Goal: Find specific page/section: Find specific page/section

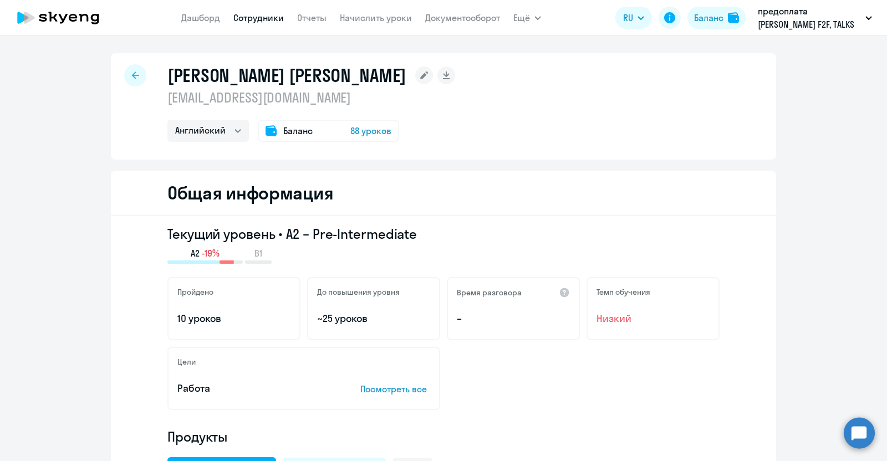
select select "english"
click at [257, 22] on link "Сотрудники" at bounding box center [258, 17] width 50 height 11
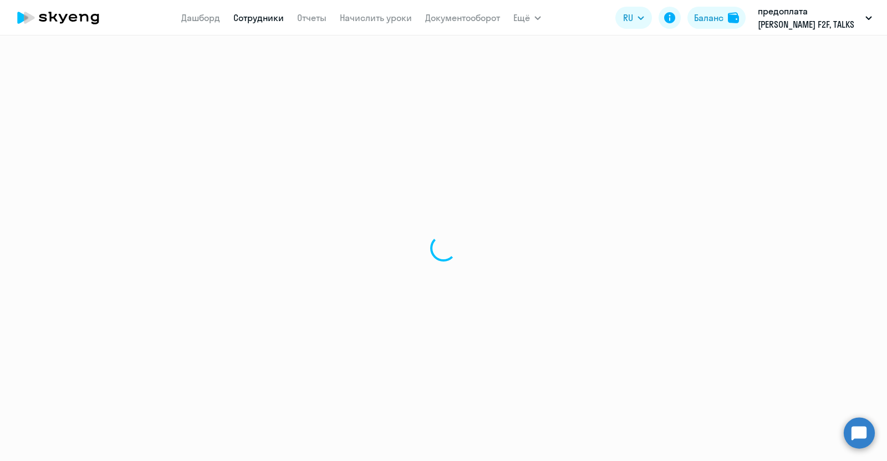
select select "30"
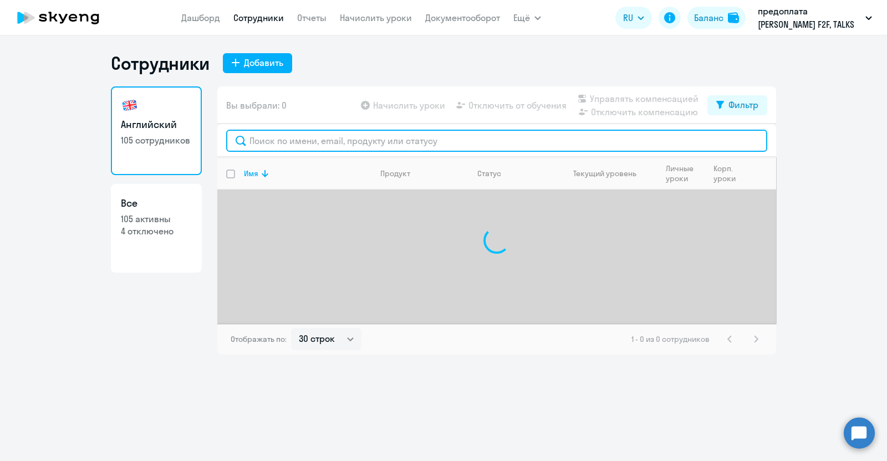
click at [281, 137] on input "text" at bounding box center [496, 141] width 541 height 22
type input "m"
type input "буева"
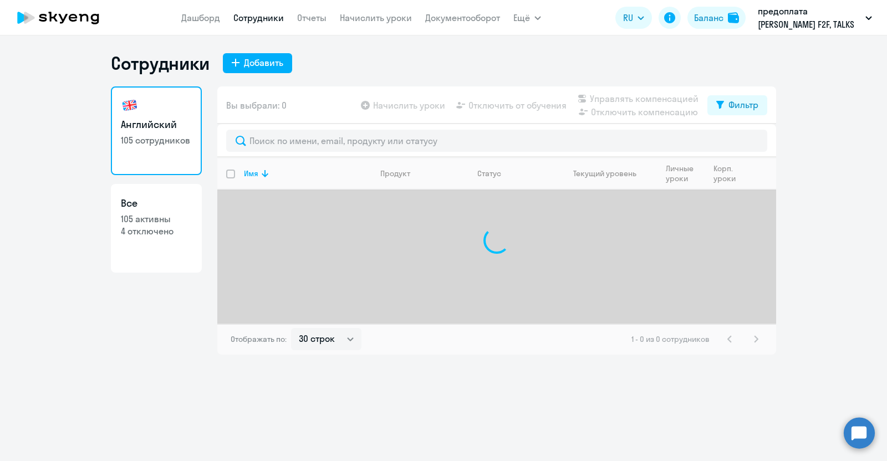
select select "30"
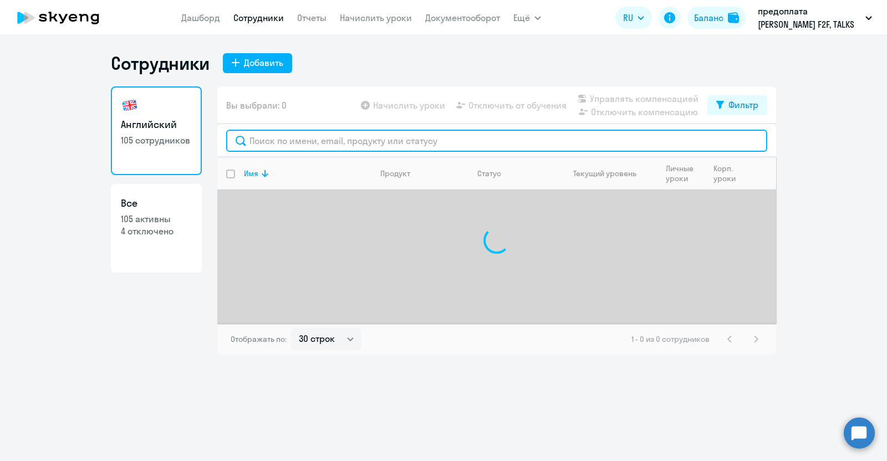
click at [267, 142] on input "text" at bounding box center [496, 141] width 541 height 22
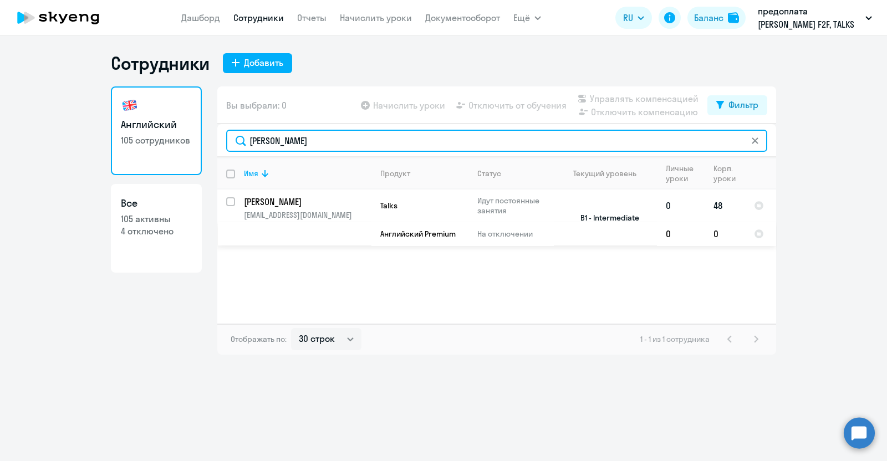
type input "буева"
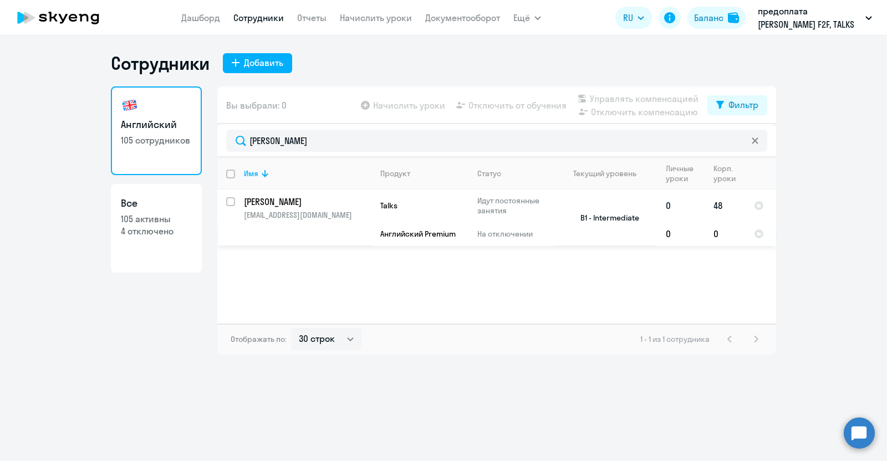
click at [285, 211] on p "bueva_ap@nlmk.com" at bounding box center [307, 215] width 127 height 10
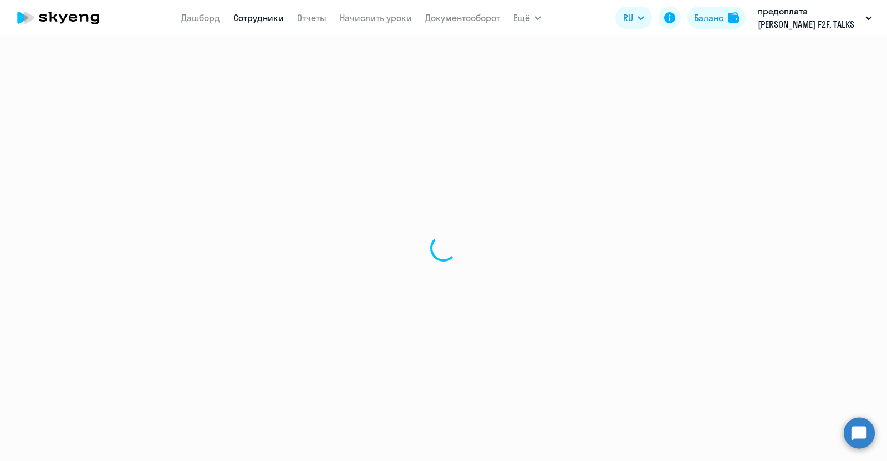
select select "english"
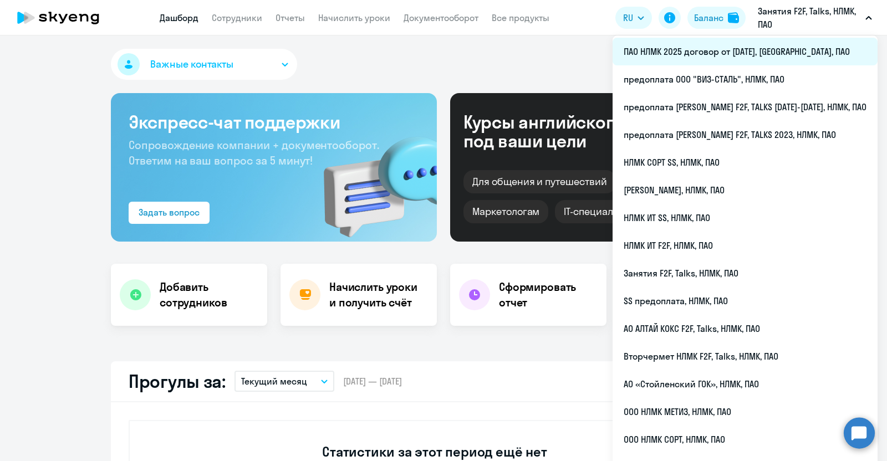
select select "30"
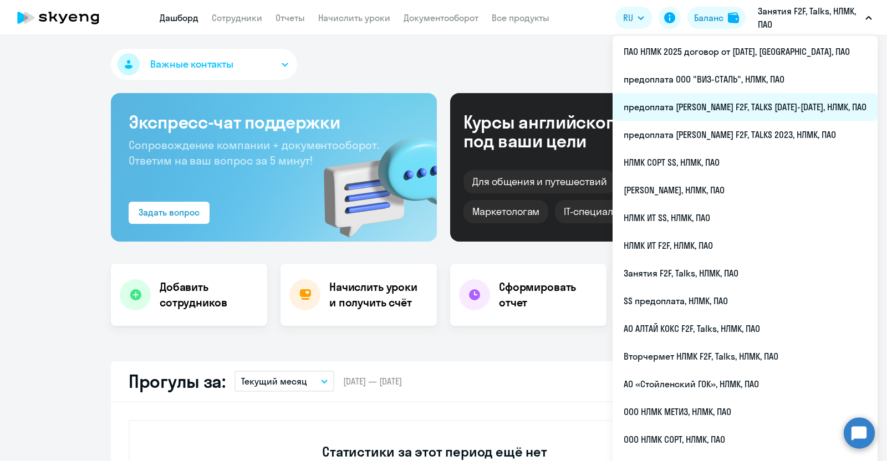
click at [778, 101] on li "предоплата [PERSON_NAME] F2F, TALKS [DATE]-[DATE], НЛМК, ПАО" at bounding box center [745, 107] width 265 height 28
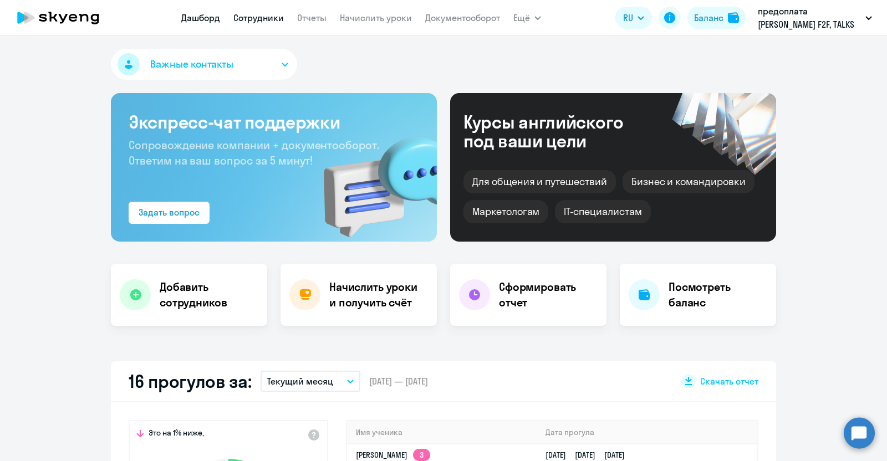
click at [251, 21] on link "Сотрудники" at bounding box center [258, 17] width 50 height 11
select select "30"
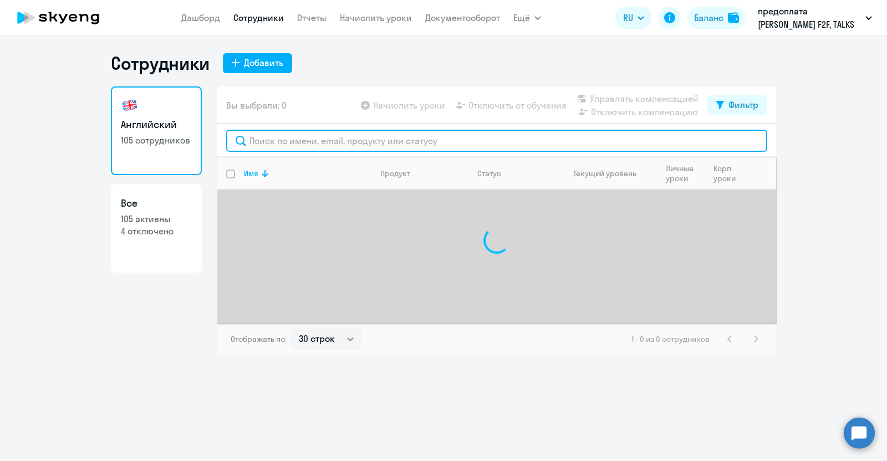
click at [260, 138] on input "text" at bounding box center [496, 141] width 541 height 22
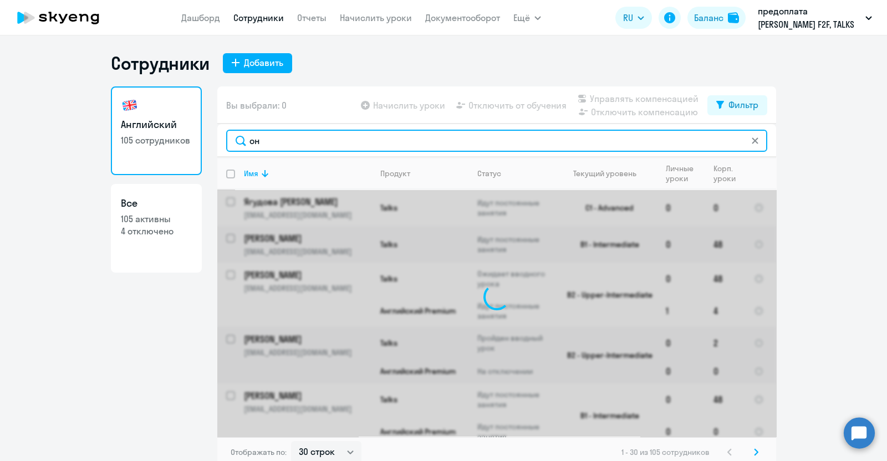
type input "о"
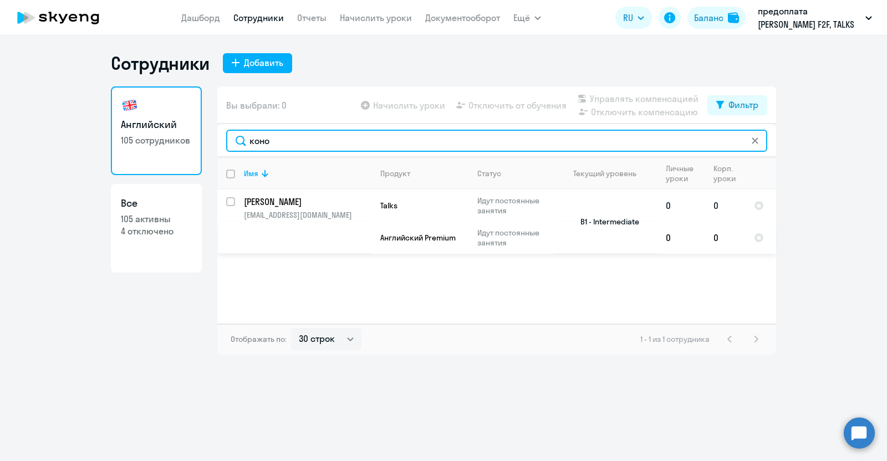
type input "коно"
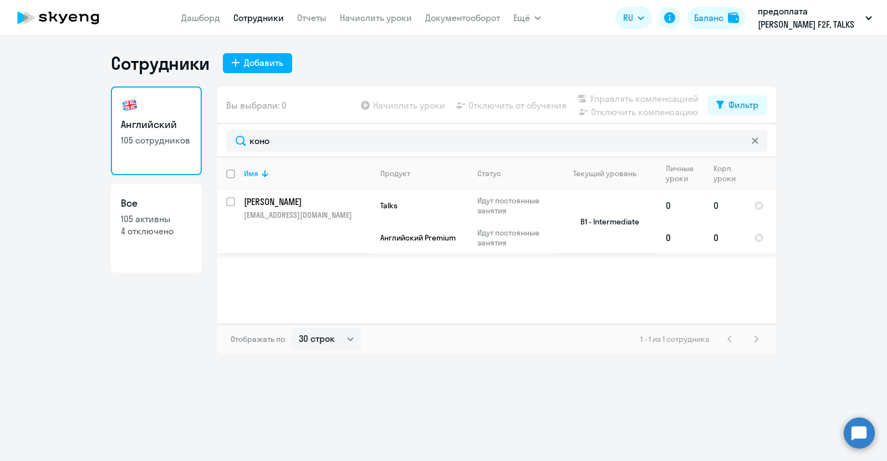
click at [290, 211] on p "kononyhin_gn@nlmk.com" at bounding box center [307, 215] width 127 height 10
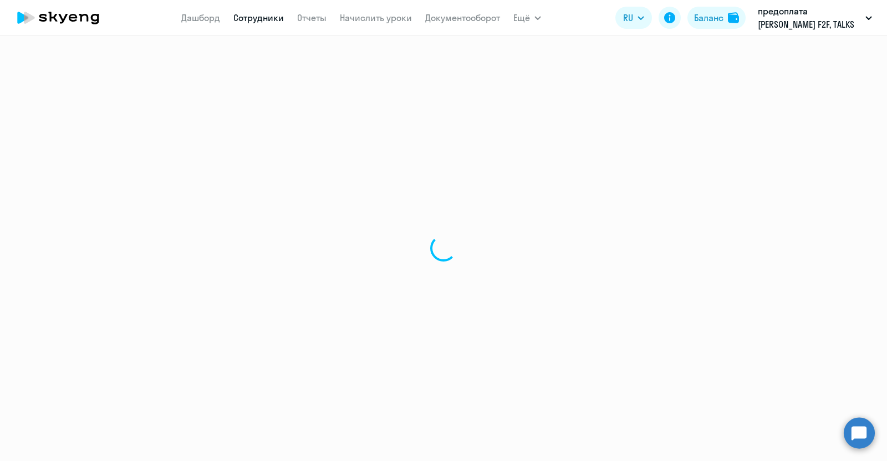
select select "english"
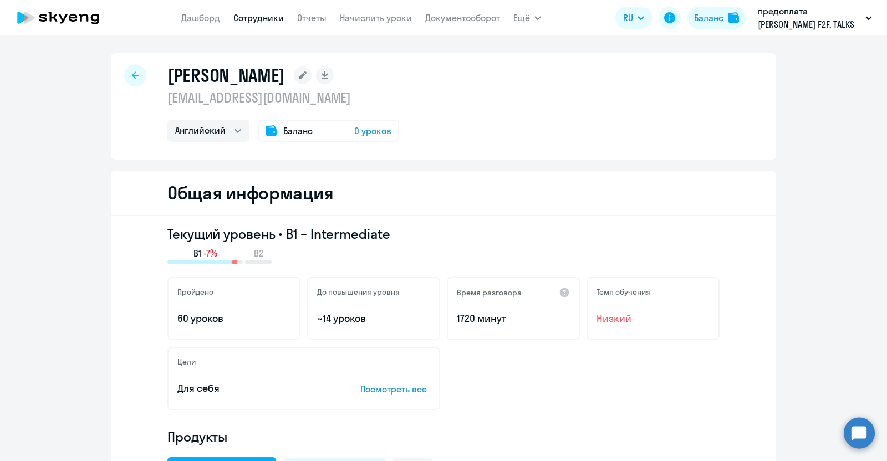
click at [133, 68] on div at bounding box center [135, 75] width 22 height 22
select select "30"
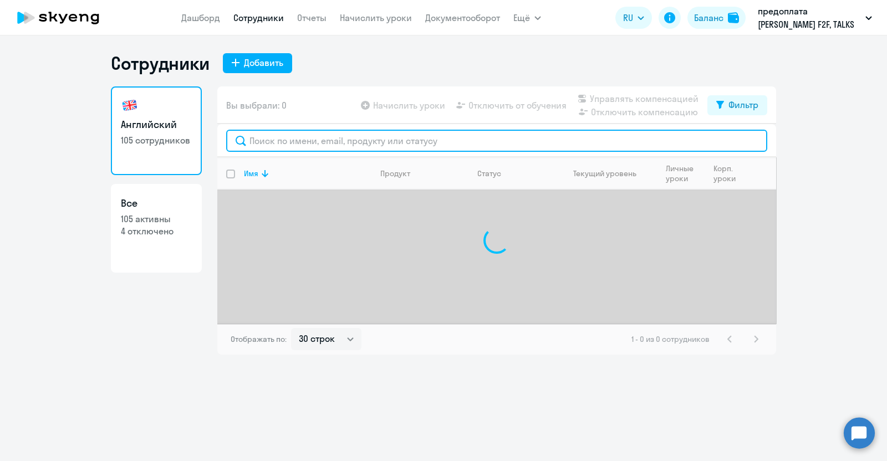
click at [266, 139] on input "text" at bounding box center [496, 141] width 541 height 22
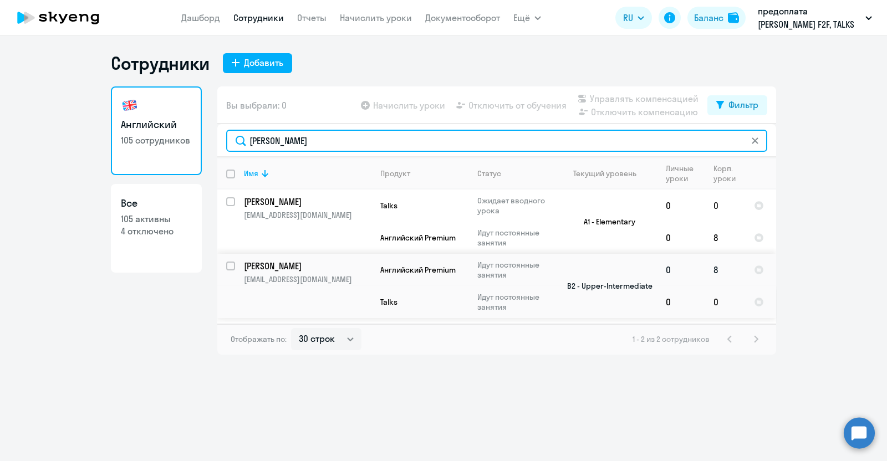
type input "иванов"
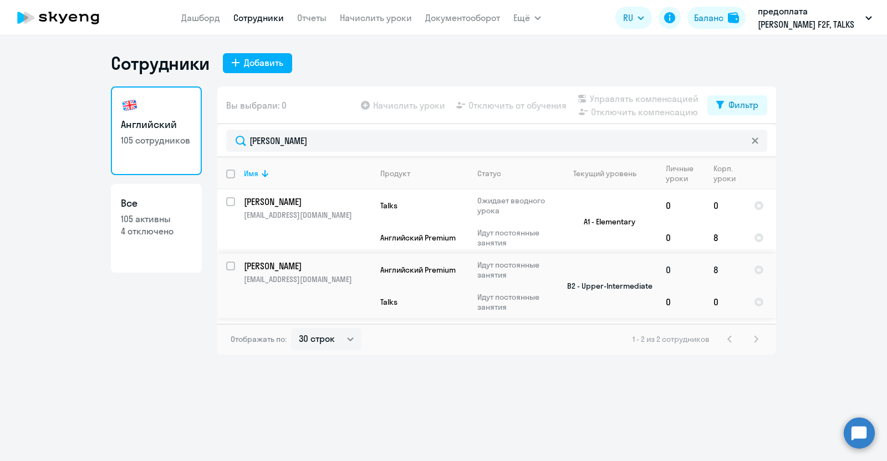
click at [284, 267] on p "Иванов Дмитрий" at bounding box center [306, 266] width 125 height 12
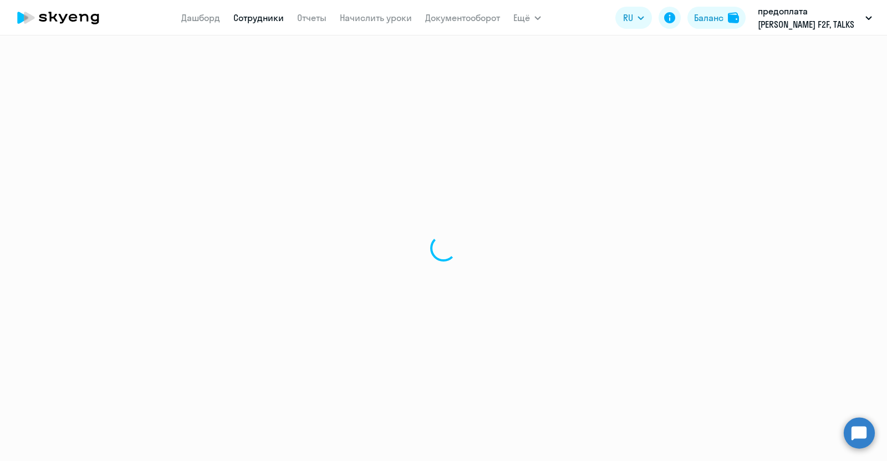
select select "english"
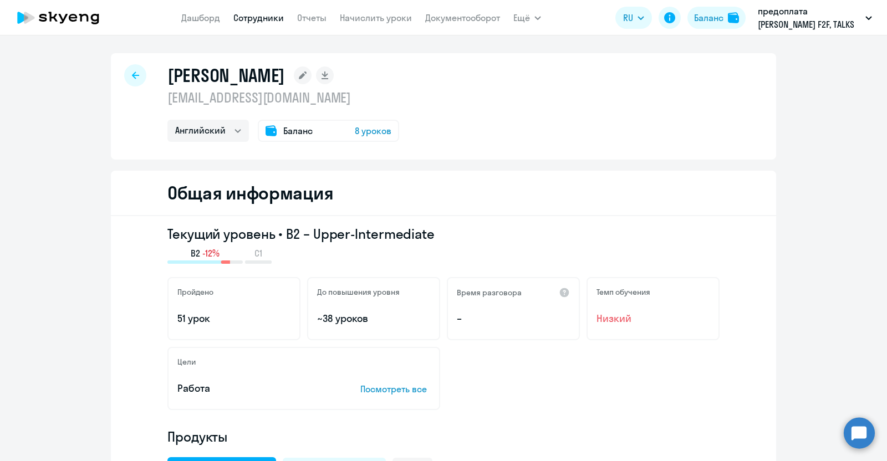
click at [124, 70] on div at bounding box center [135, 75] width 22 height 22
select select "30"
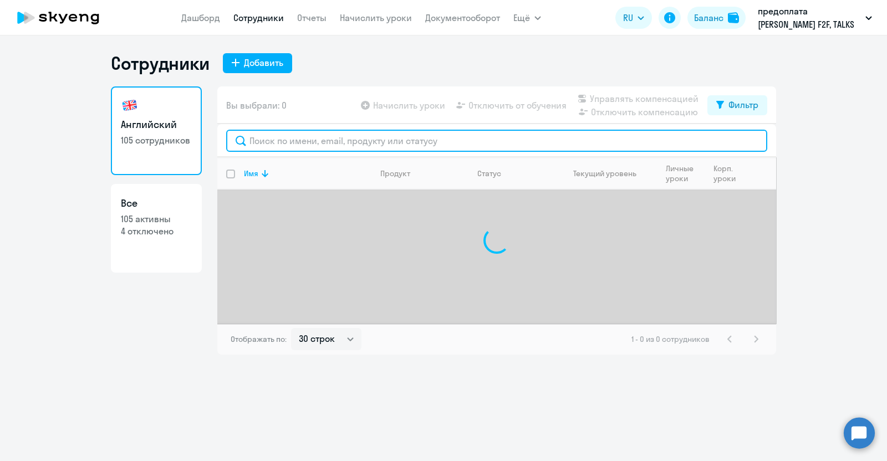
click at [265, 142] on input "text" at bounding box center [496, 141] width 541 height 22
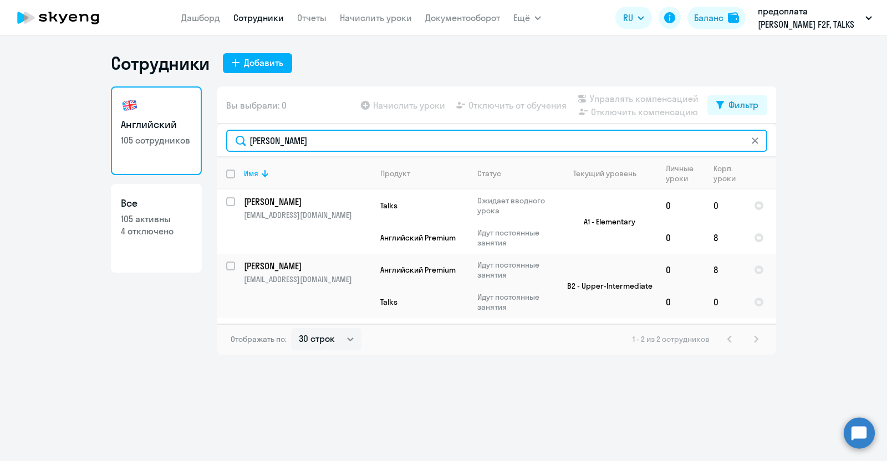
type input "иванов"
drag, startPoint x: 320, startPoint y: 146, endPoint x: 241, endPoint y: 145, distance: 79.3
click at [241, 145] on input "иванов" at bounding box center [496, 141] width 541 height 22
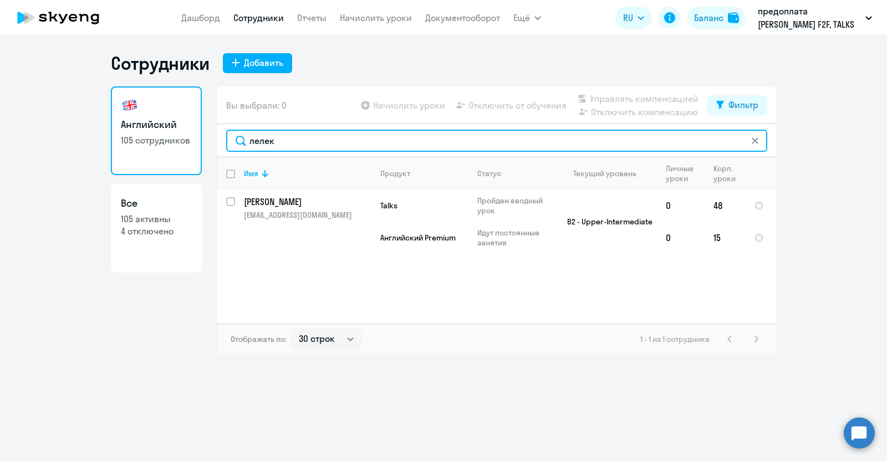
type input "лелек"
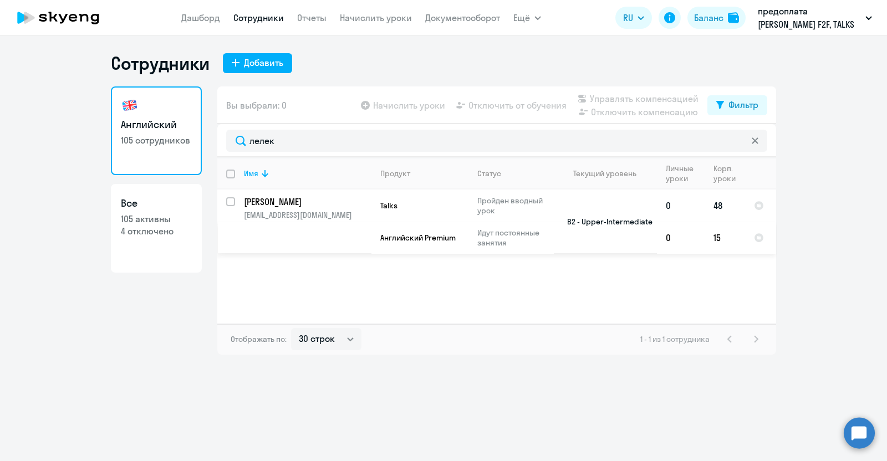
click at [285, 207] on p "Лелеков Максим Евгеньевич" at bounding box center [306, 202] width 125 height 12
select select "english"
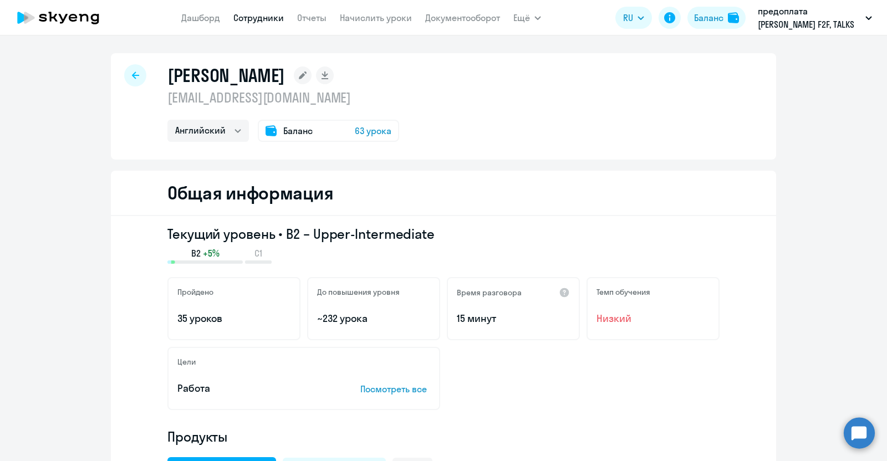
click at [849, 436] on circle at bounding box center [859, 432] width 31 height 31
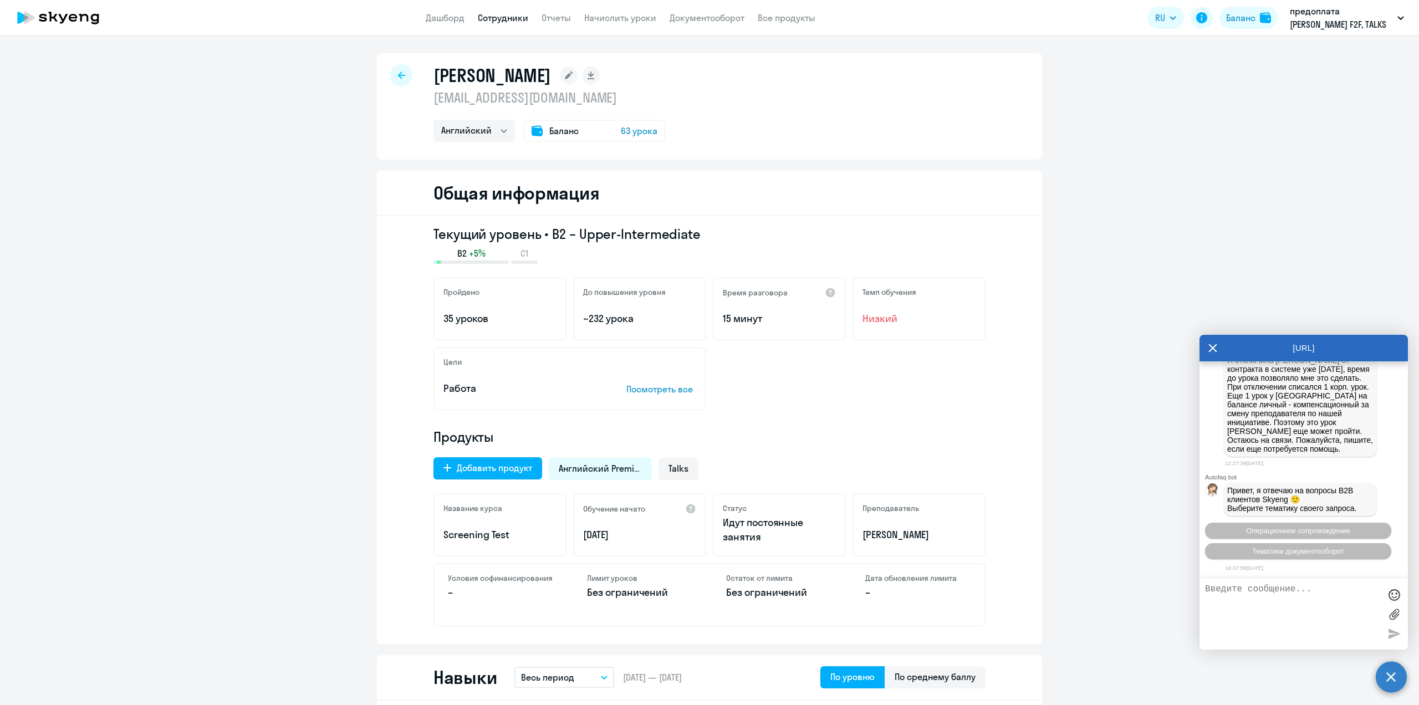
scroll to position [5994, 0]
click at [886, 461] on span "Операционное сопровождение" at bounding box center [1298, 531] width 104 height 8
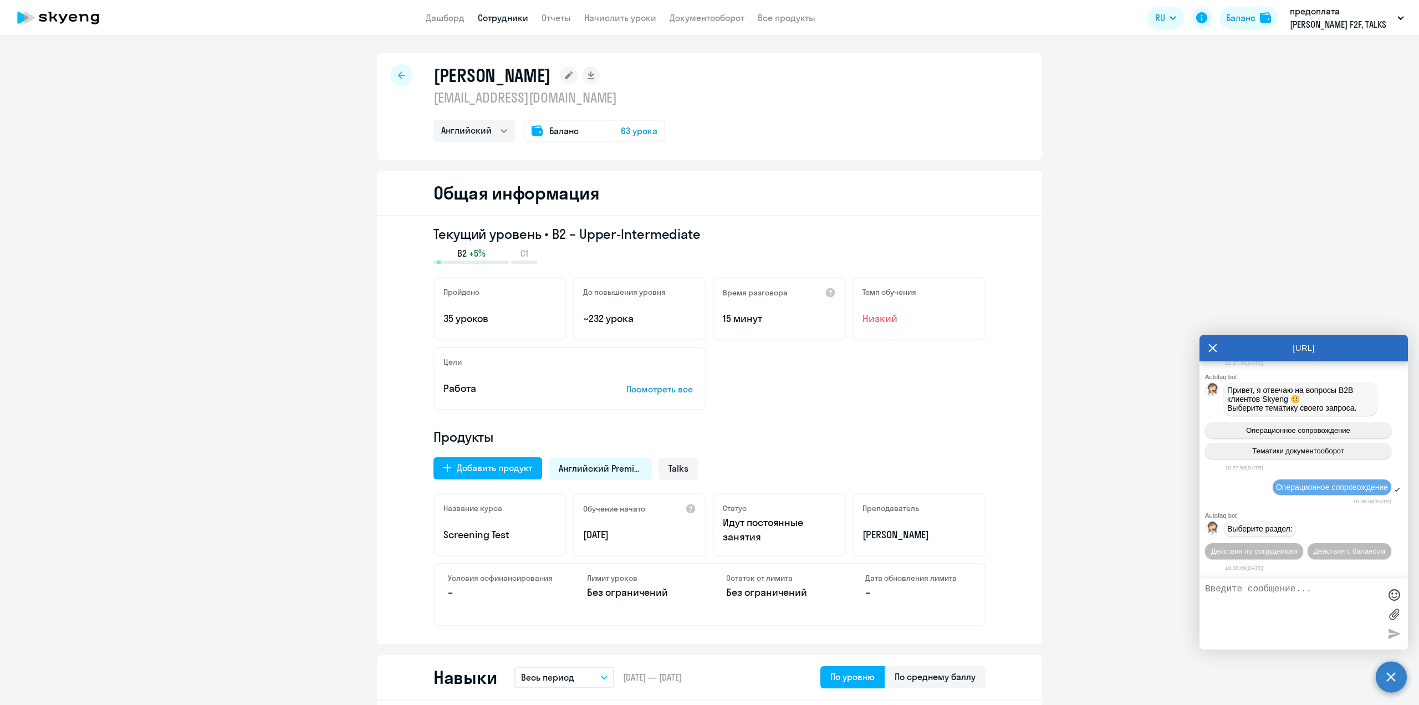
scroll to position [6115, 0]
click at [886, 461] on span "Действия по сотрудникам" at bounding box center [1254, 551] width 86 height 8
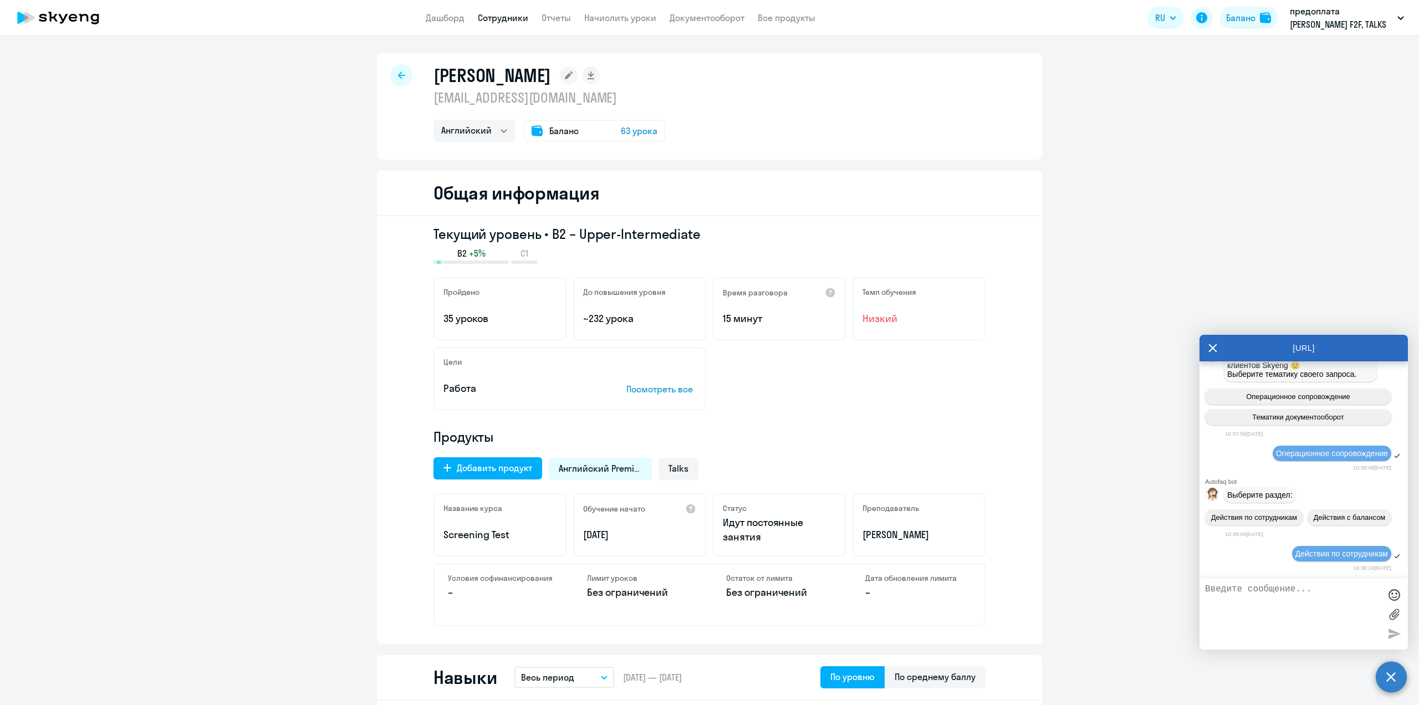
scroll to position [6279, 0]
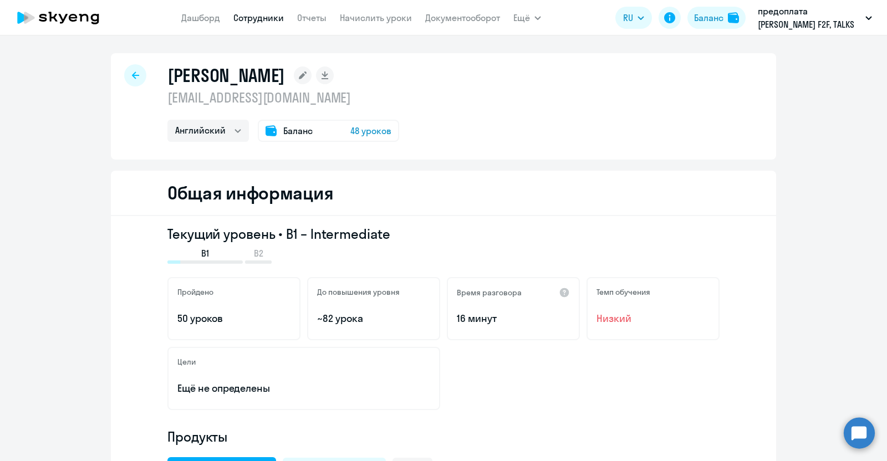
select select "english"
